Goal: Information Seeking & Learning: Learn about a topic

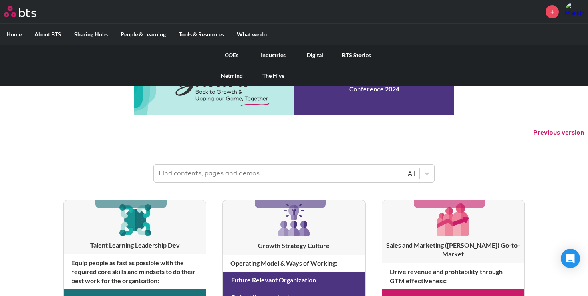
click at [231, 53] on link "COEs" at bounding box center [232, 55] width 42 height 21
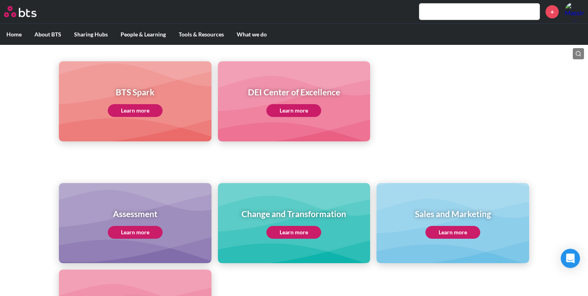
scroll to position [213, 0]
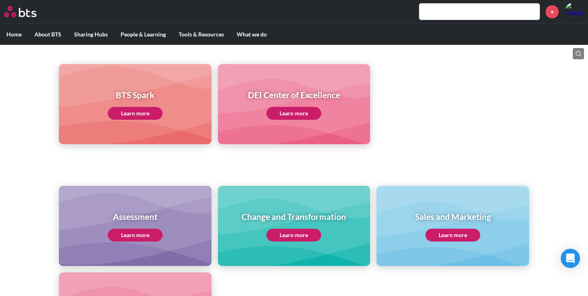
click at [460, 238] on link "Learn more" at bounding box center [452, 235] width 55 height 13
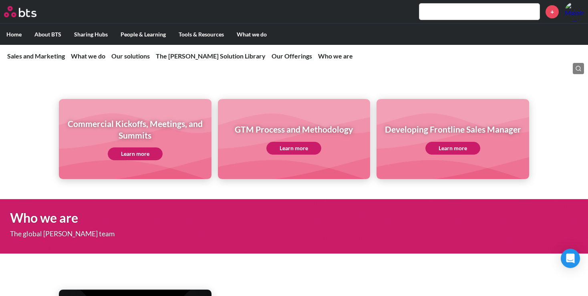
scroll to position [2542, 0]
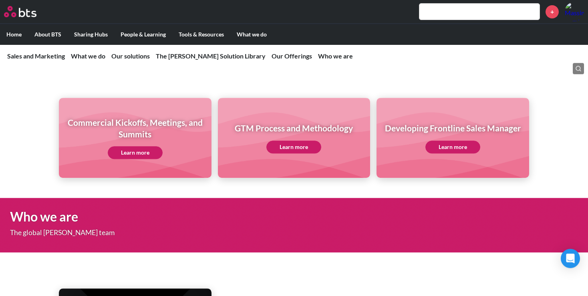
click at [138, 159] on link "Learn more" at bounding box center [135, 152] width 55 height 13
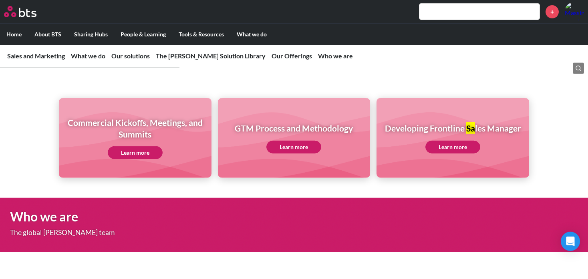
scroll to position [813, 0]
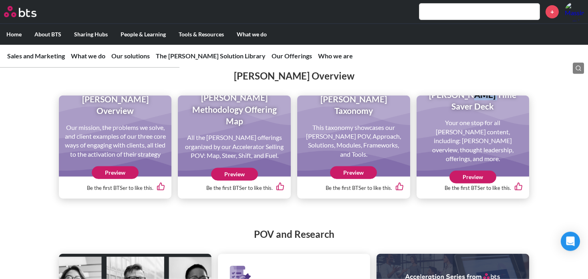
click at [477, 184] on link "Preview" at bounding box center [472, 177] width 47 height 13
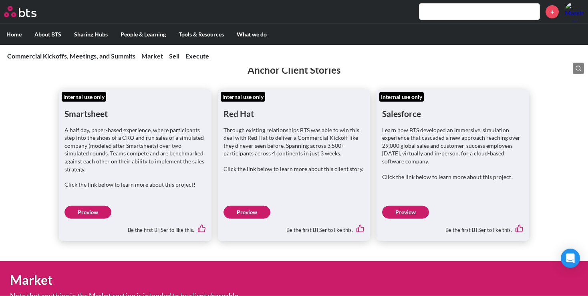
scroll to position [132, 0]
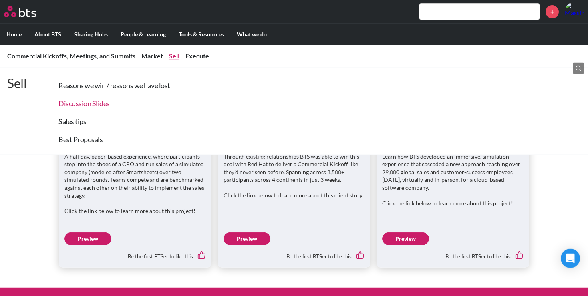
click at [91, 104] on link "Discussion Slides" at bounding box center [83, 103] width 51 height 9
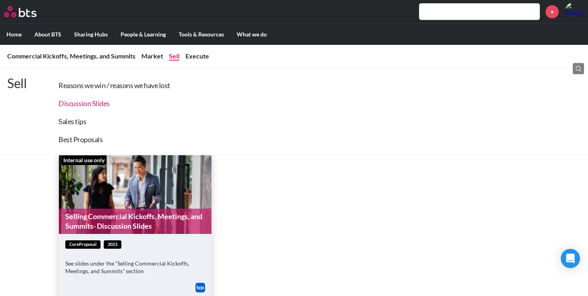
scroll to position [1705, 0]
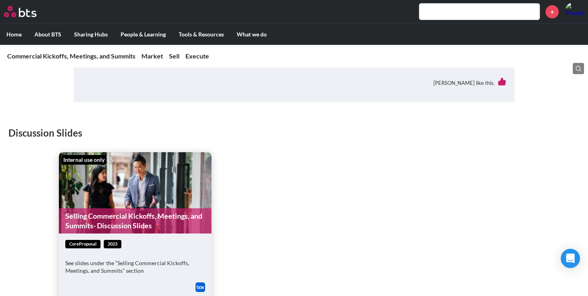
click at [113, 167] on figure "Internal use only Selling Commercial Kickoffs, Meetings, and Summits- Discussio…" at bounding box center [135, 192] width 153 height 81
click at [105, 208] on link "Selling Commercial Kickoffs, Meetings, and Summits- Discussion Slides" at bounding box center [135, 220] width 153 height 25
